Goal: Transaction & Acquisition: Purchase product/service

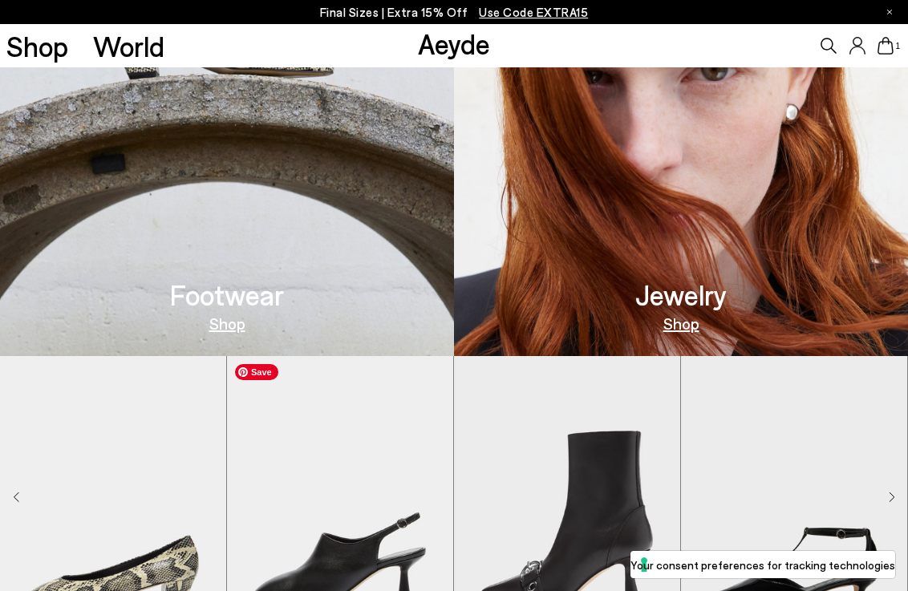
scroll to position [794, 0]
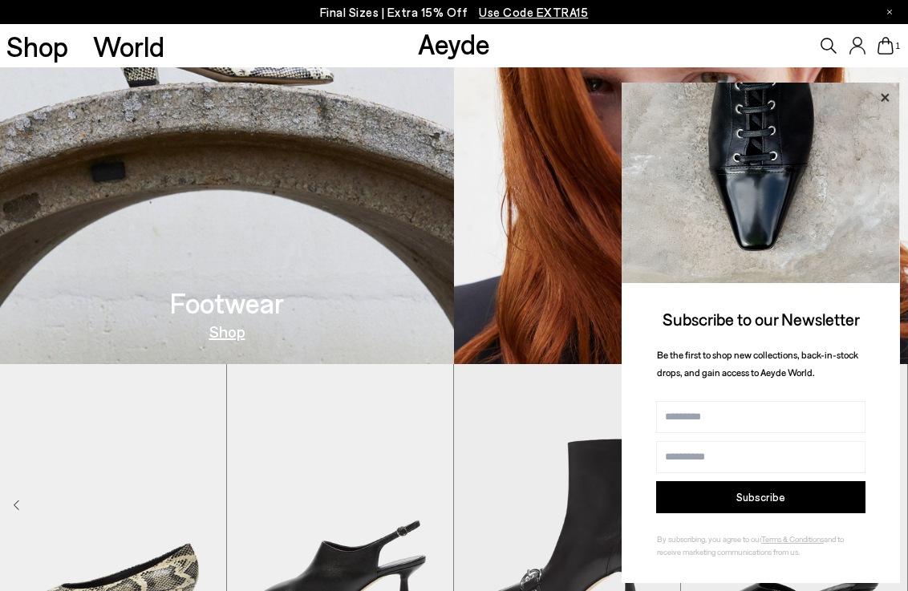
click at [886, 91] on icon at bounding box center [885, 97] width 21 height 21
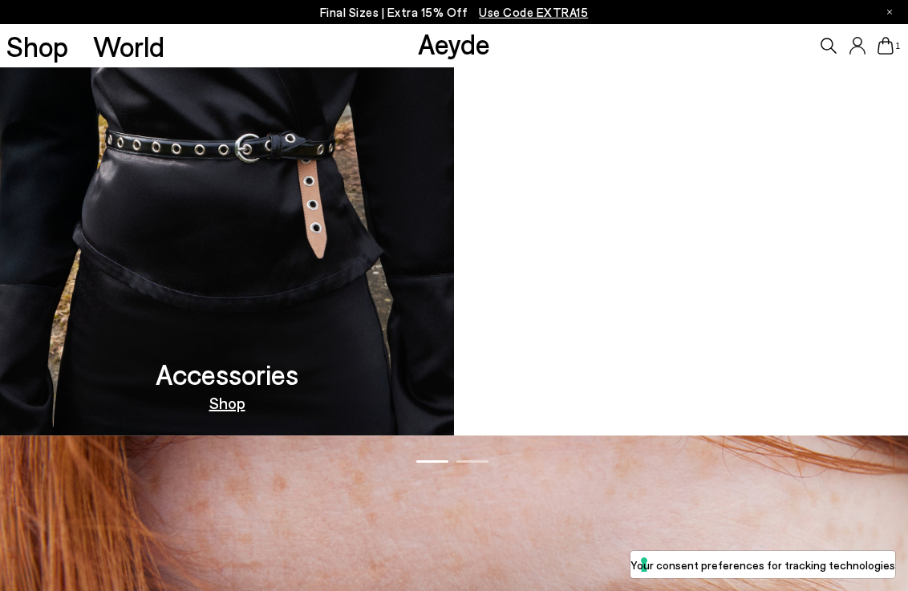
scroll to position [1583, 0]
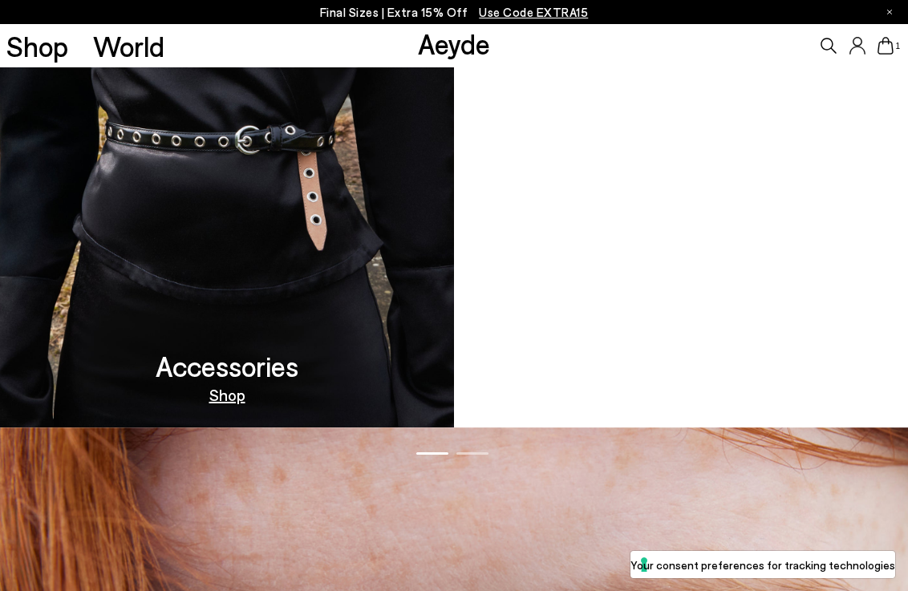
click at [887, 35] on div "1" at bounding box center [757, 45] width 302 height 43
click at [884, 44] on icon at bounding box center [886, 46] width 16 height 18
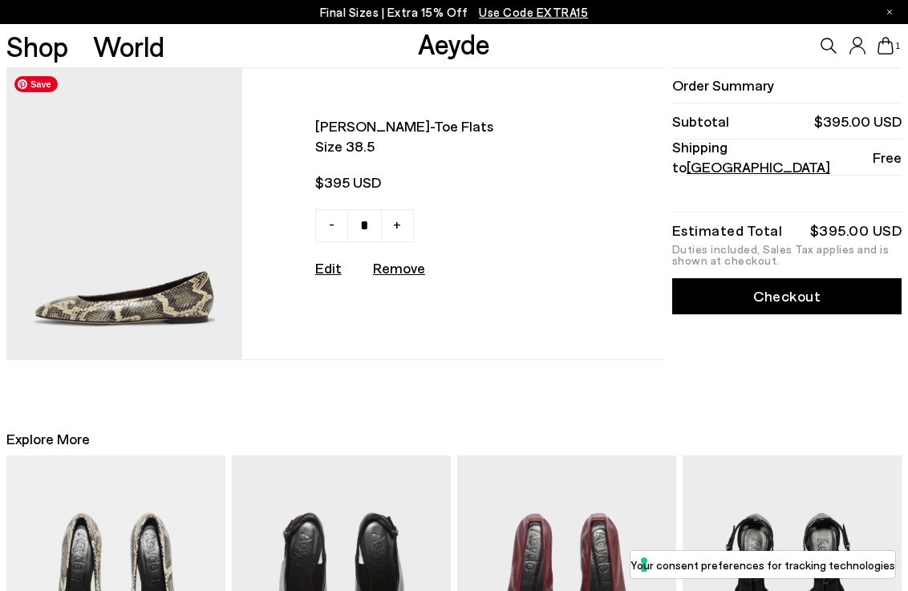
click at [75, 205] on img at bounding box center [124, 213] width 236 height 290
